Goal: Check status: Check status

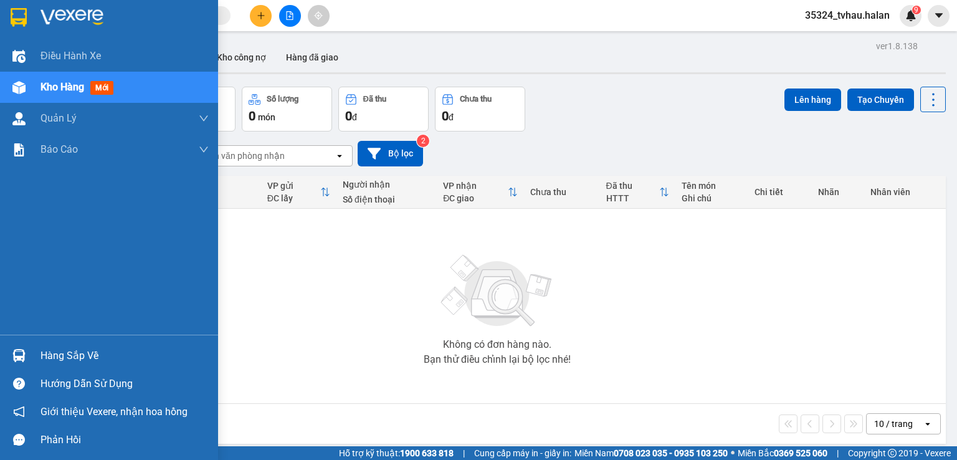
click at [63, 360] on div "Hàng sắp về" at bounding box center [125, 355] width 168 height 19
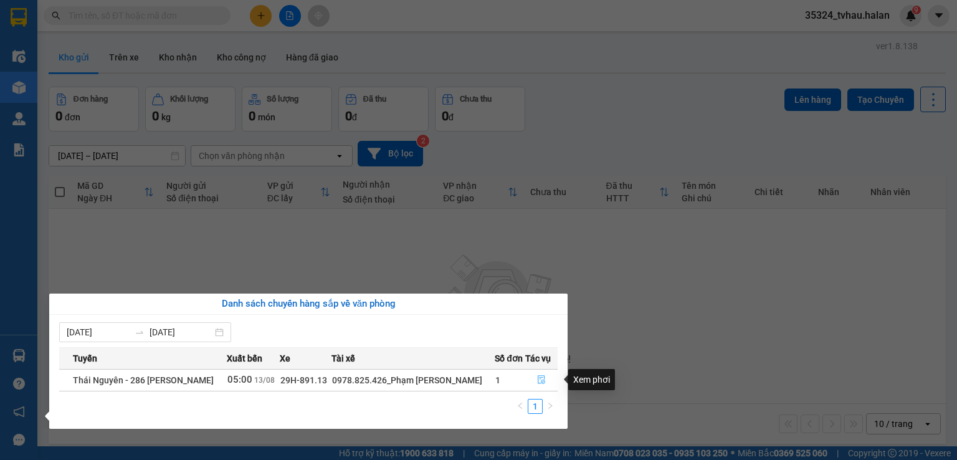
click at [539, 377] on icon "file-done" at bounding box center [541, 380] width 7 height 9
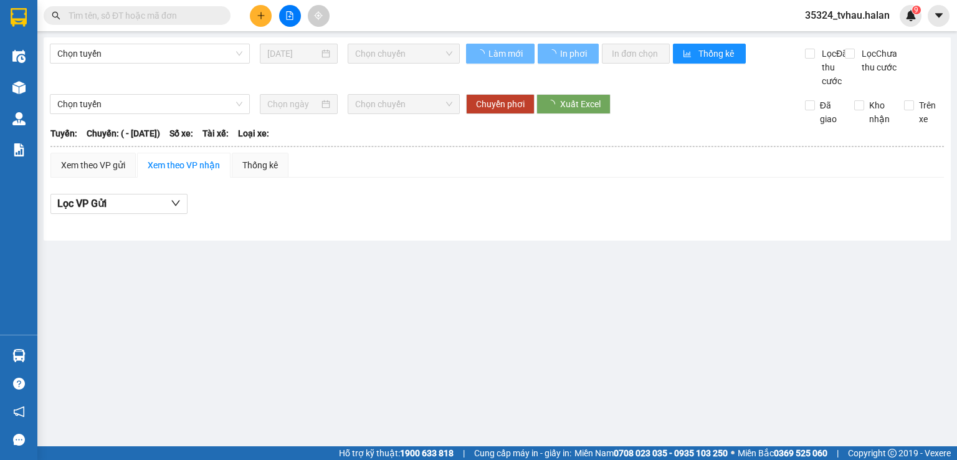
type input "13/08/2025"
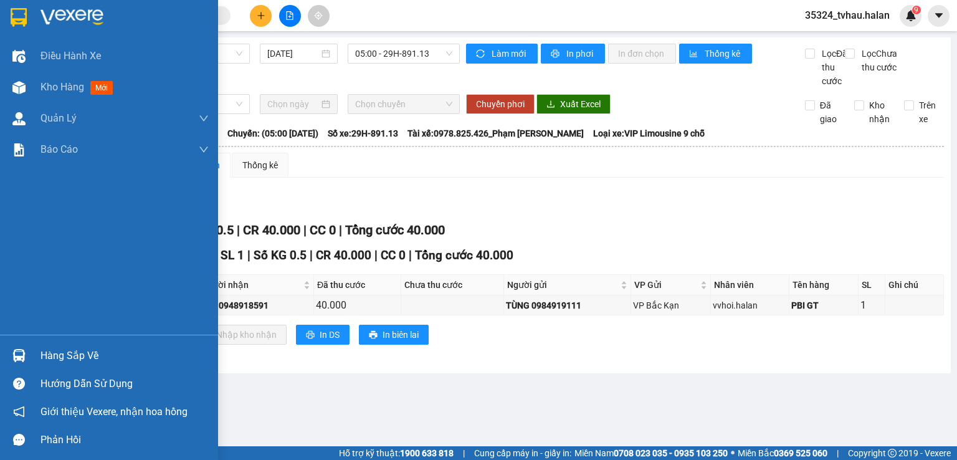
click at [62, 352] on div "Hàng sắp về" at bounding box center [125, 355] width 168 height 19
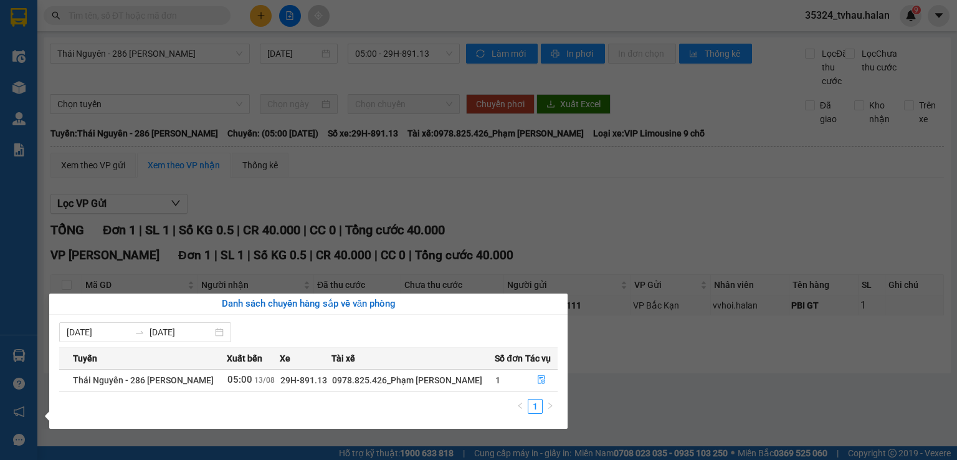
click at [637, 232] on section "Kết quả tìm kiếm ( 0 ) Bộ lọc No Data 35324_tvhau.halan 9 Điều hành xe Kho hàng…" at bounding box center [478, 230] width 957 height 460
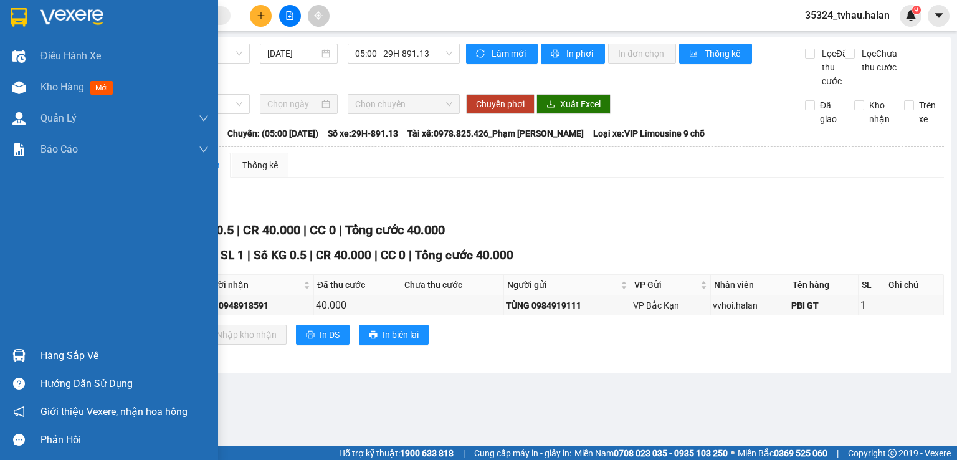
click at [54, 353] on div "Hàng sắp về" at bounding box center [125, 355] width 168 height 19
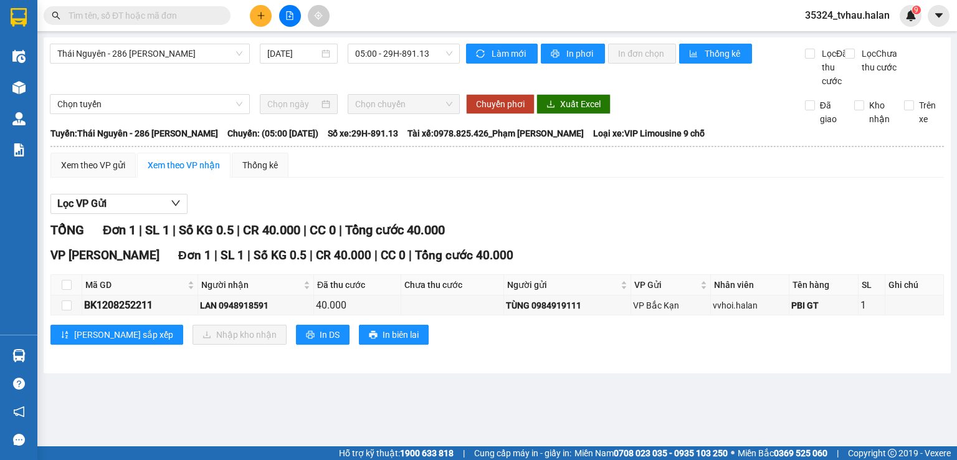
drag, startPoint x: 643, startPoint y: 231, endPoint x: 1, endPoint y: 176, distance: 644.8
click at [643, 230] on section "Kết quả tìm kiếm ( 0 ) Bộ lọc No Data 35324_tvhau.halan 9 Điều hành xe Kho hàng…" at bounding box center [478, 230] width 957 height 460
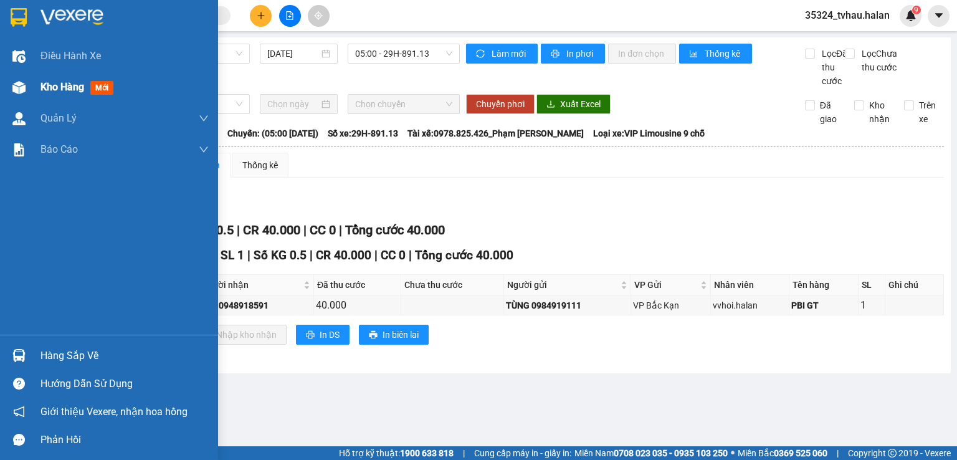
click at [67, 90] on span "Kho hàng" at bounding box center [63, 87] width 44 height 12
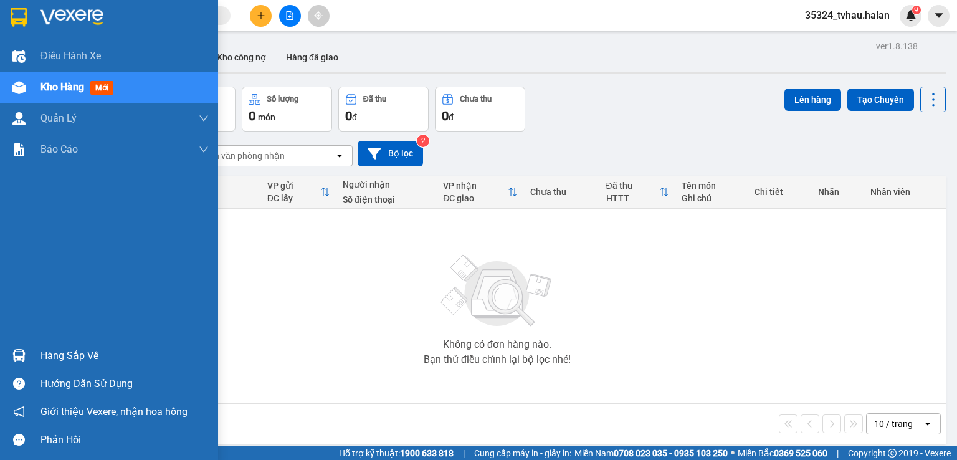
drag, startPoint x: 65, startPoint y: 351, endPoint x: 91, endPoint y: 363, distance: 28.5
click at [70, 354] on div "Hàng sắp về" at bounding box center [125, 355] width 168 height 19
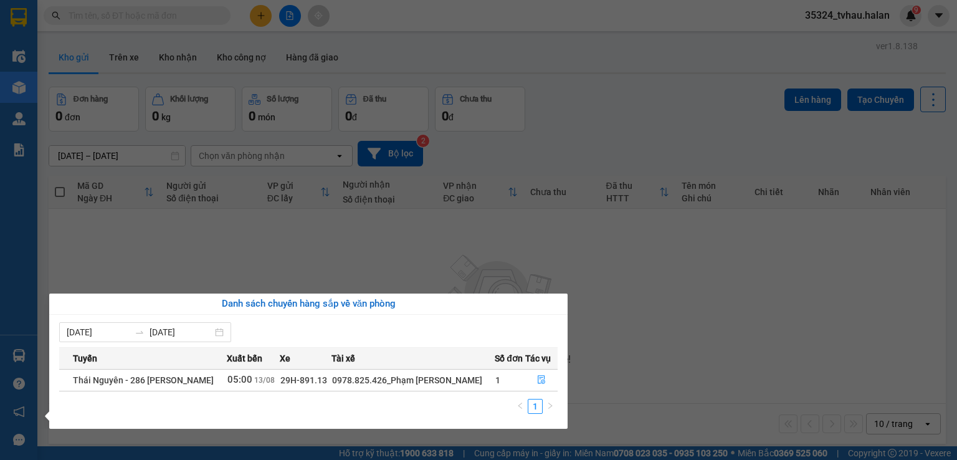
click at [398, 260] on section "Kết quả tìm kiếm ( 0 ) Bộ lọc No Data 35324_tvhau.halan 9 Điều hành xe Kho hàng…" at bounding box center [478, 230] width 957 height 460
